Goal: Task Accomplishment & Management: Use online tool/utility

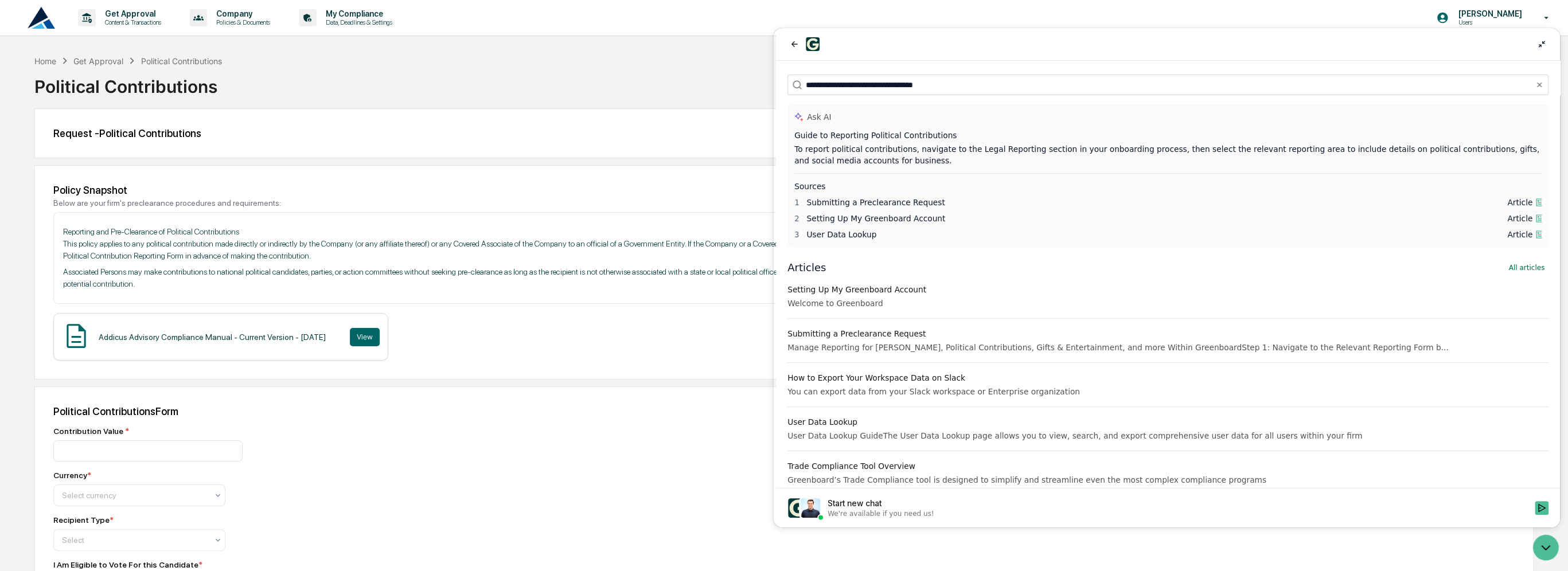
click at [516, 87] on div "Political Contributions" at bounding box center [784, 82] width 1499 height 30
click at [897, 333] on div "Submitting a Preclearance Request" at bounding box center [1168, 334] width 761 height 11
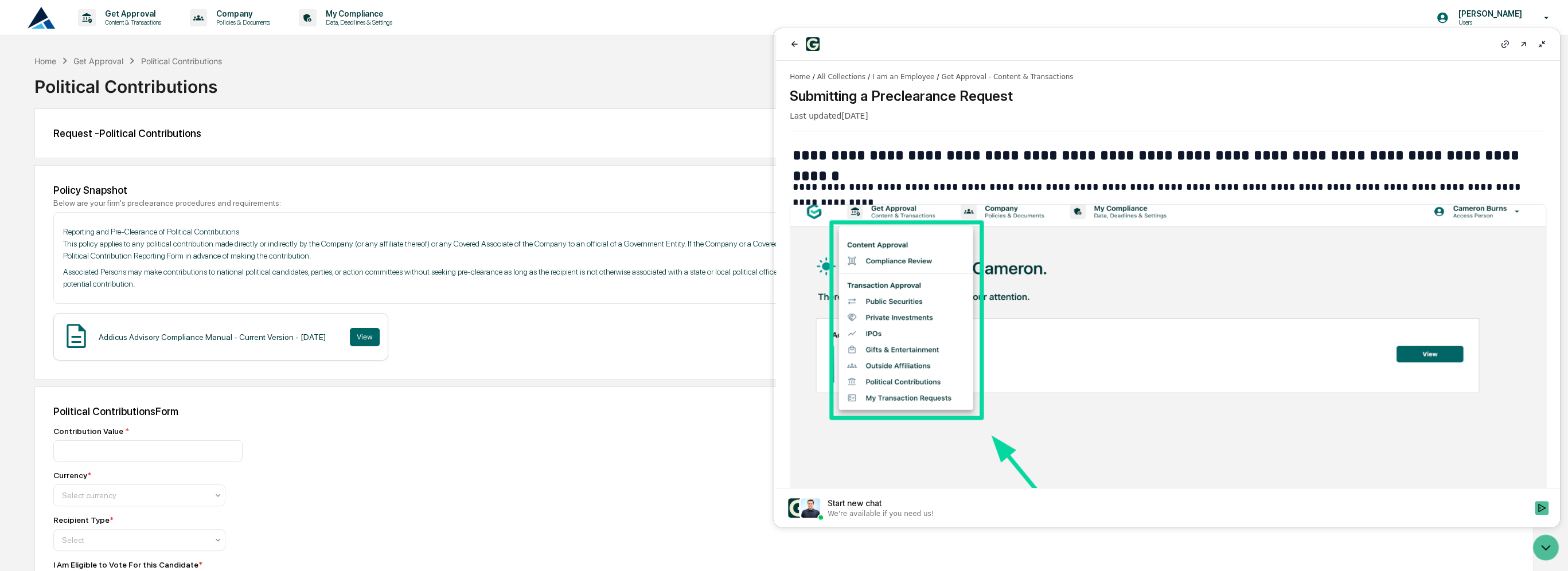
click at [1524, 48] on icon at bounding box center [1523, 44] width 9 height 9
click at [1407, 15] on div "Get Approval Content & Transactions Company Policies & Documents My Compliance …" at bounding box center [784, 18] width 1568 height 36
click at [1498, 20] on p "Users" at bounding box center [1488, 22] width 79 height 8
click at [1546, 45] on icon at bounding box center [1547, 44] width 7 height 7
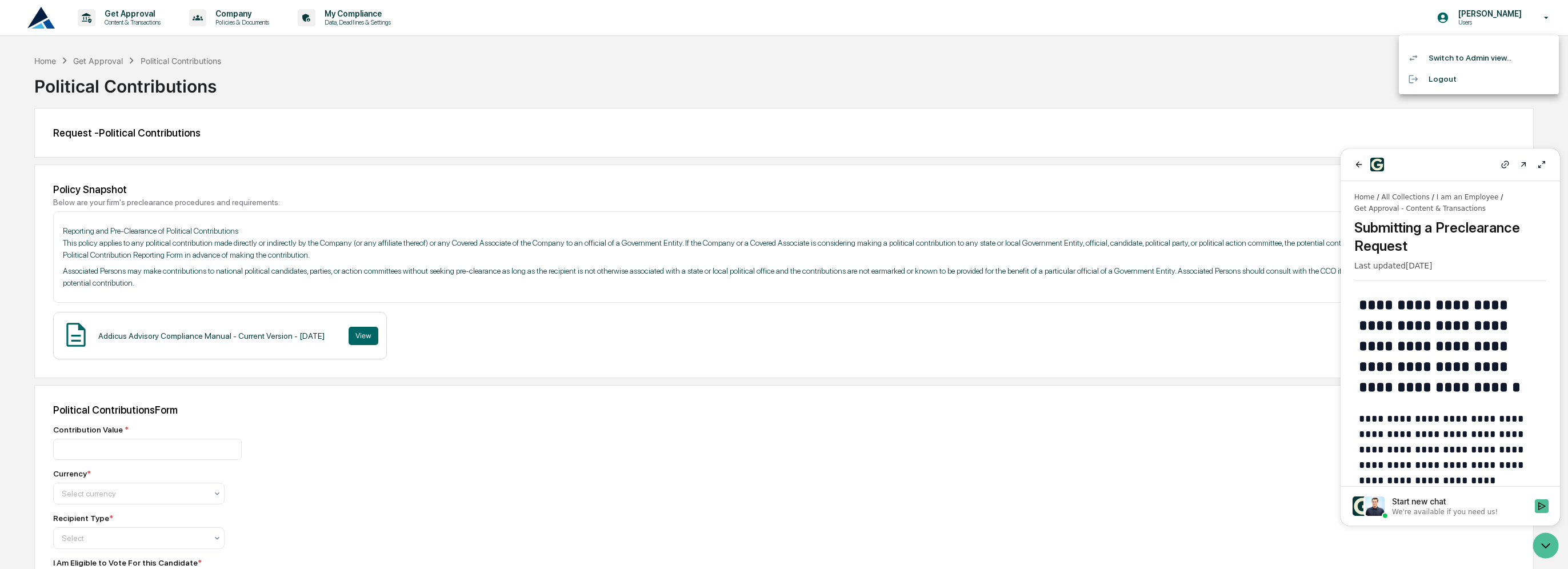
click at [1486, 59] on li "Switch to Admin view..." at bounding box center [1479, 58] width 160 height 21
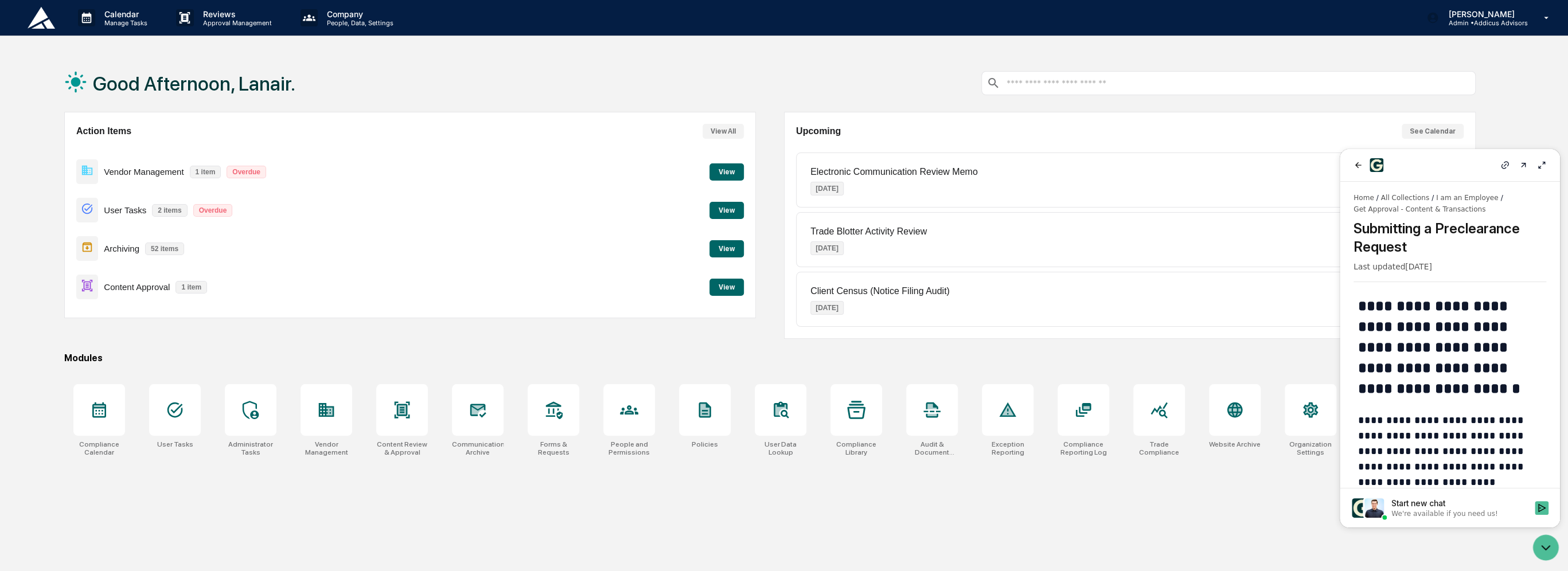
click at [131, 286] on p "Content Approval" at bounding box center [137, 287] width 66 height 10
click at [740, 293] on button "View" at bounding box center [726, 287] width 34 height 17
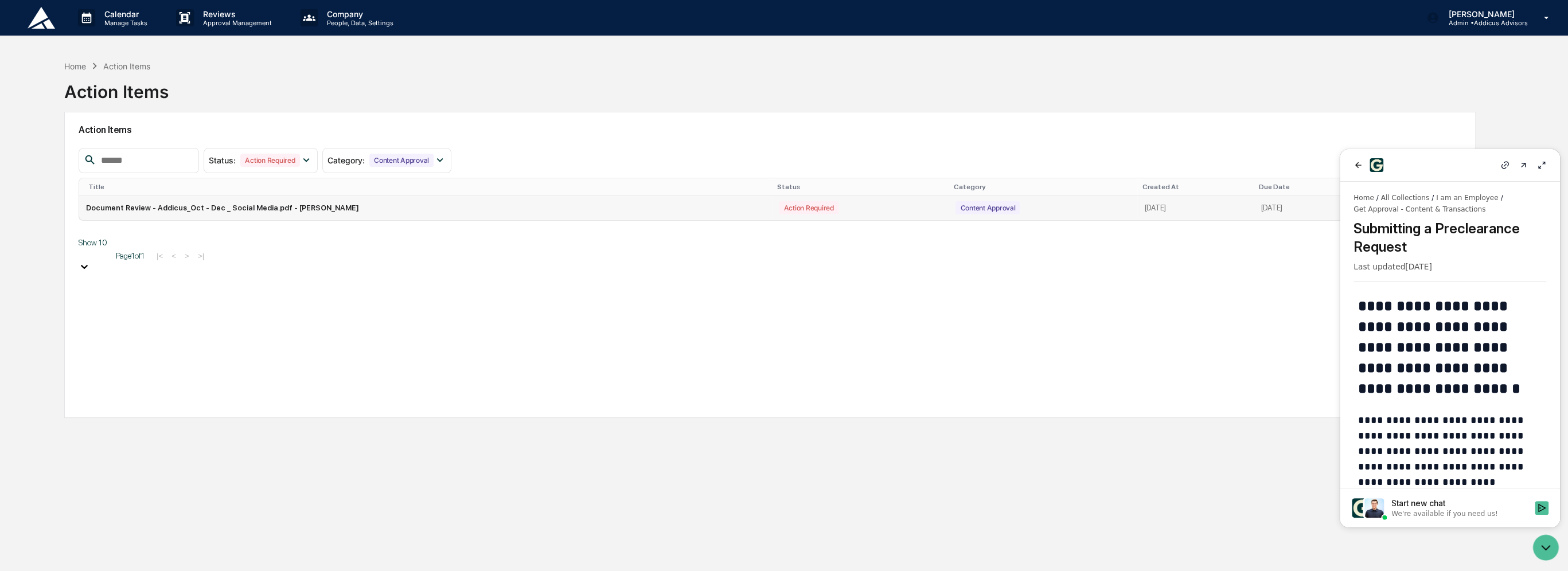
click at [307, 206] on td "Document Review - Addicus_Oct - Dec _ Social Media.pdf - [PERSON_NAME]" at bounding box center [426, 208] width 693 height 24
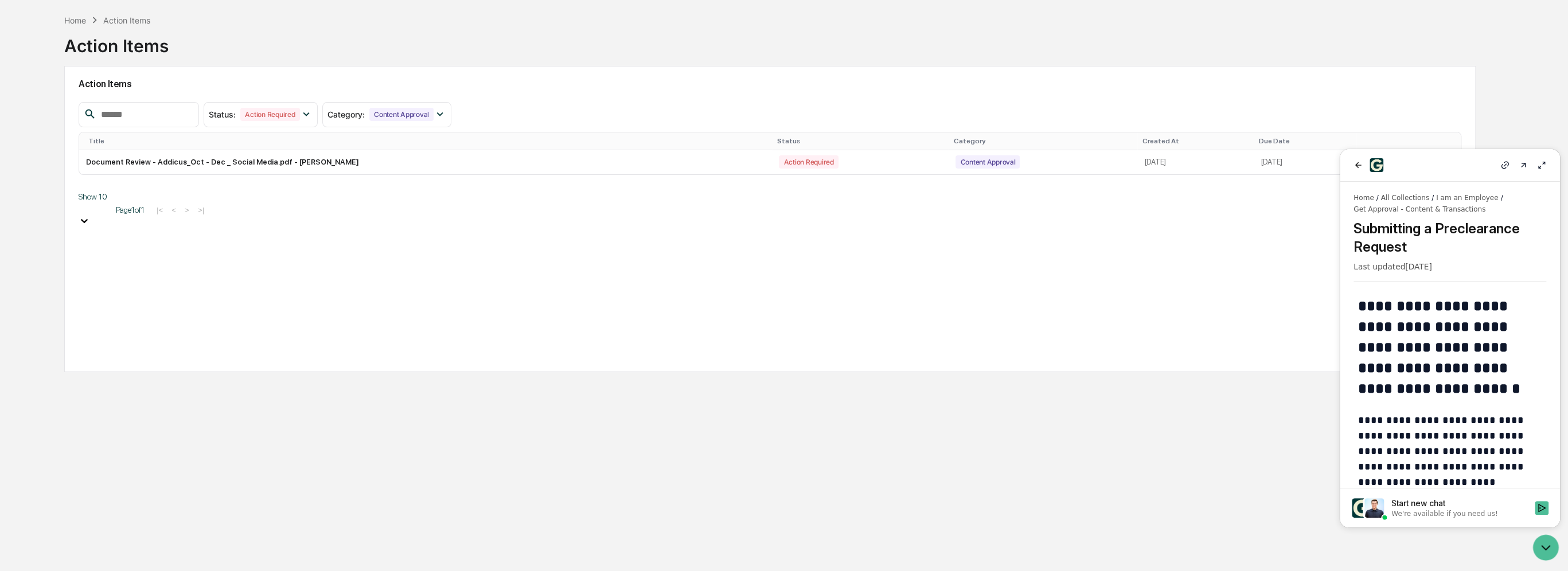
scroll to position [55, 0]
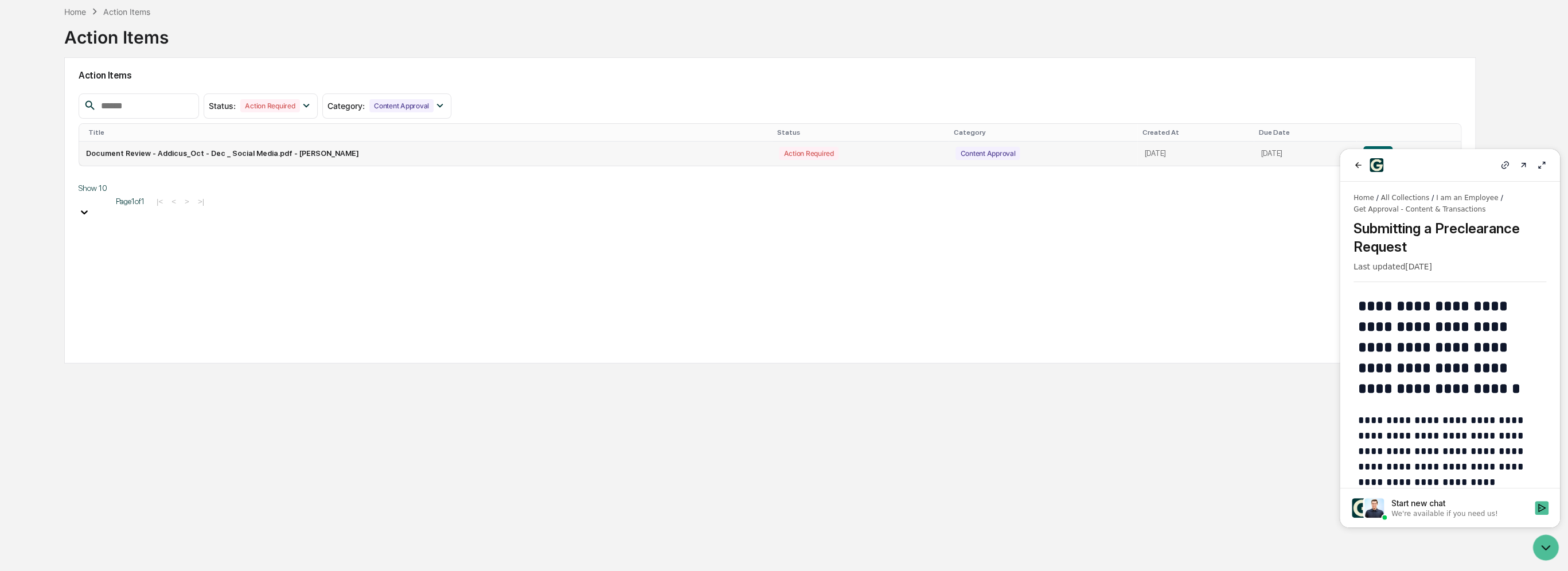
click at [1387, 147] on button "View" at bounding box center [1378, 154] width 29 height 15
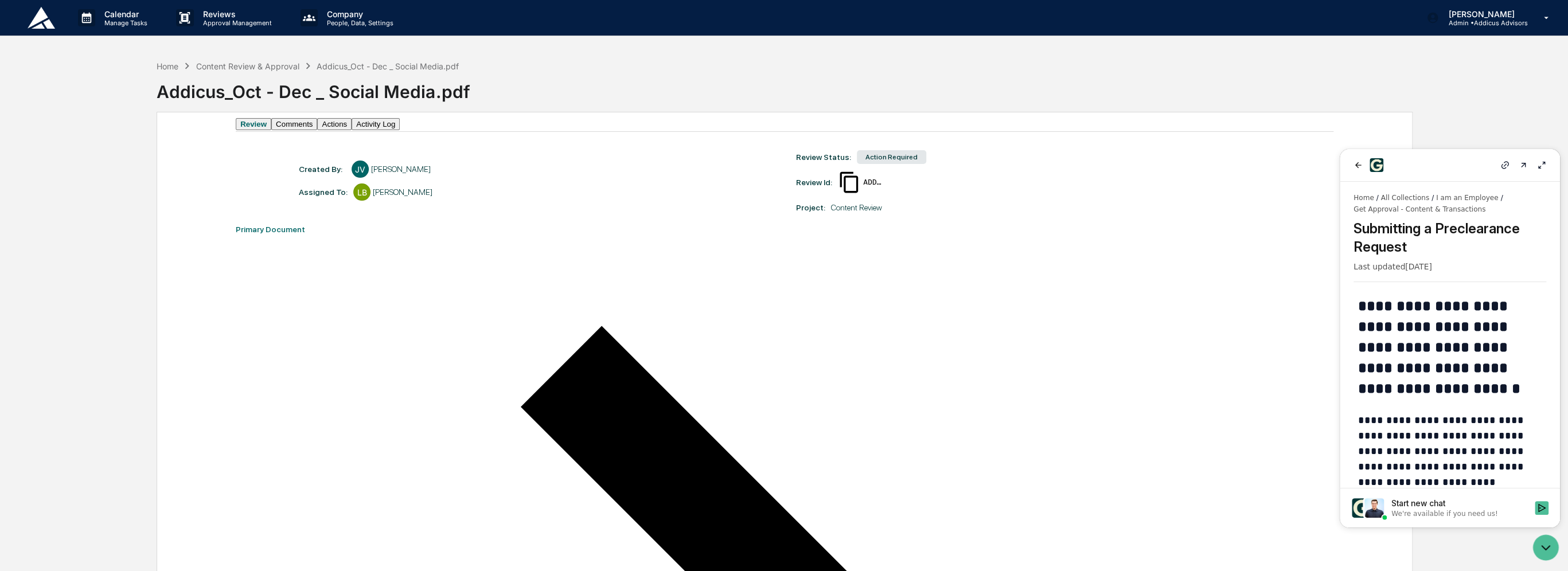
click at [317, 130] on button "Comments" at bounding box center [294, 123] width 46 height 12
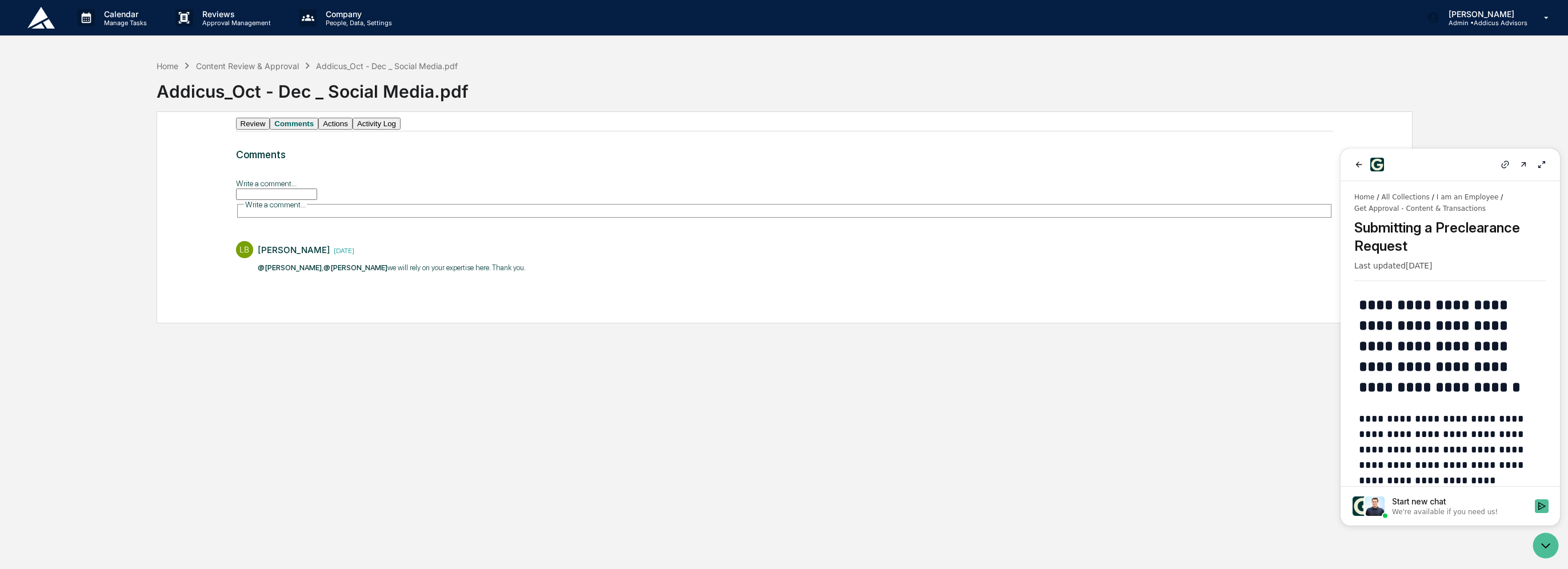
click at [1538, 163] on icon at bounding box center [1542, 164] width 9 height 9
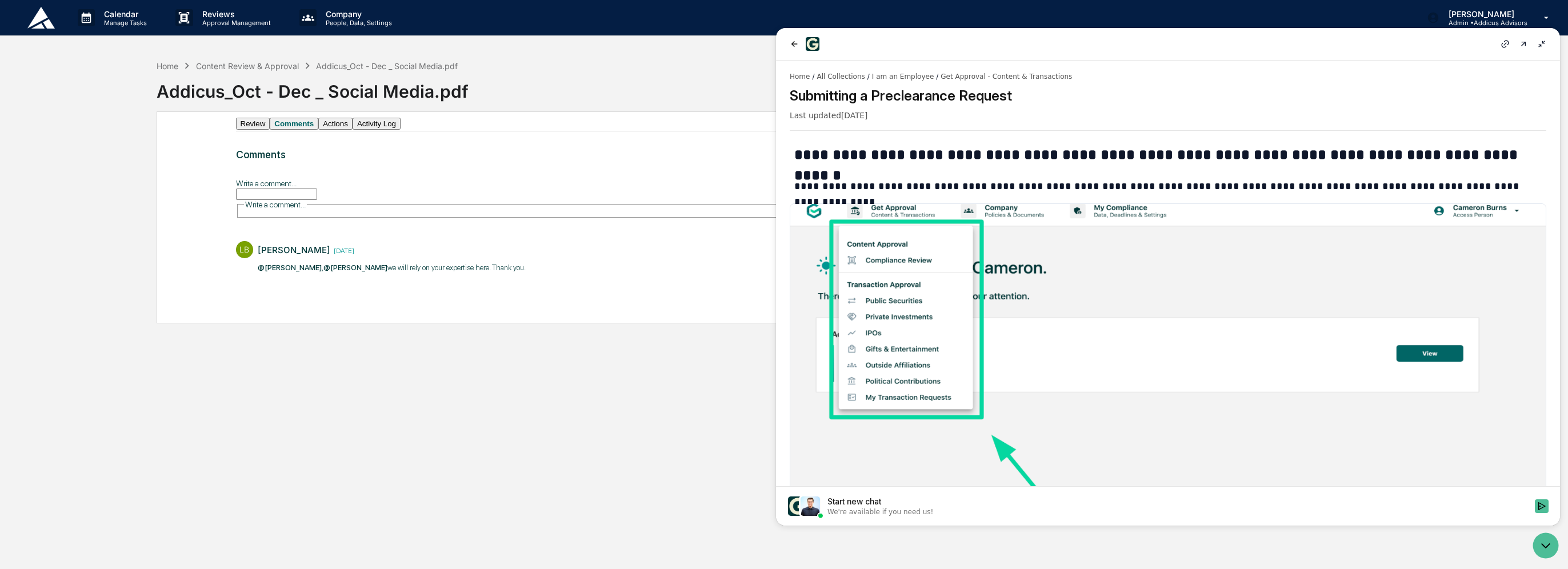
click at [1504, 44] on icon at bounding box center [1505, 44] width 7 height 7
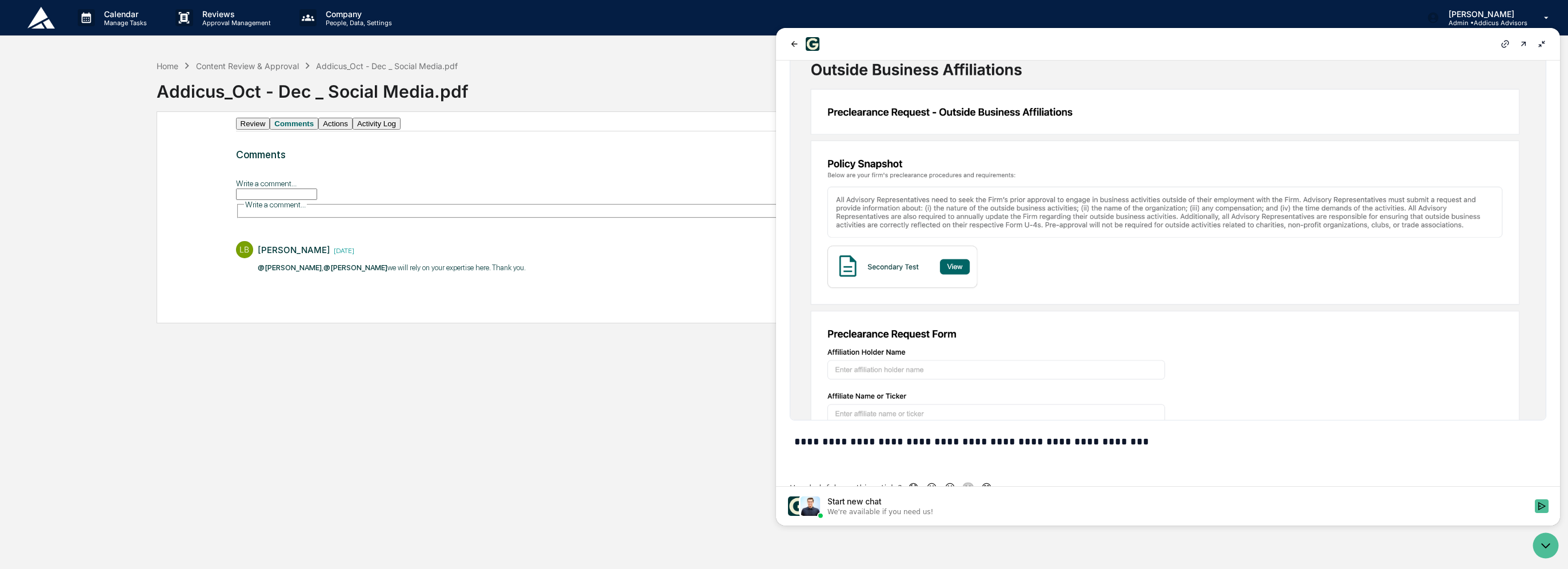
scroll to position [676, 0]
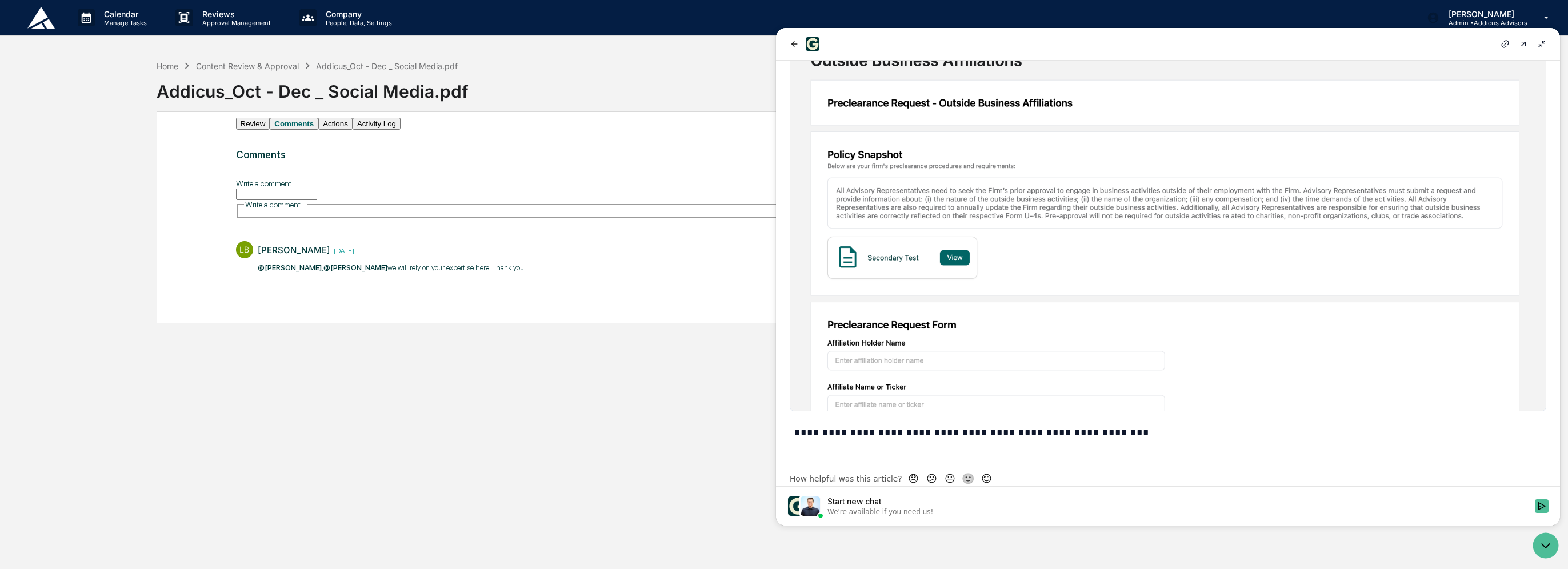
click at [1503, 47] on icon at bounding box center [1505, 44] width 7 height 7
